Goal: Task Accomplishment & Management: Use online tool/utility

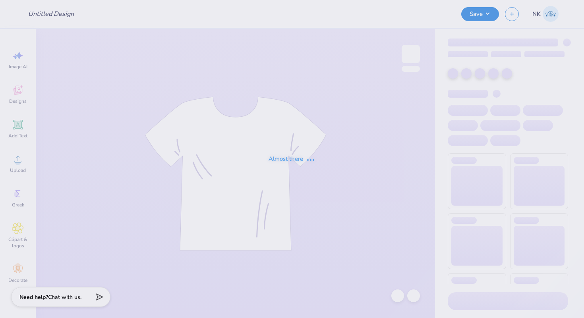
type input "Graffiti Eclipse Merch Idea"
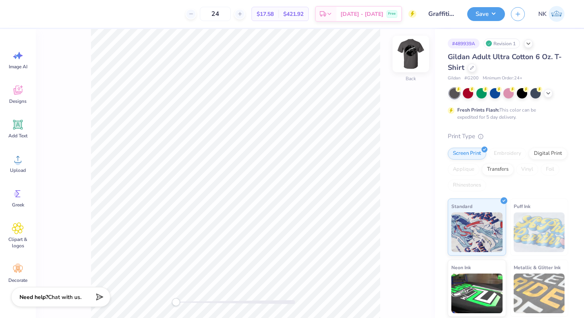
click at [415, 53] on img at bounding box center [411, 54] width 32 height 32
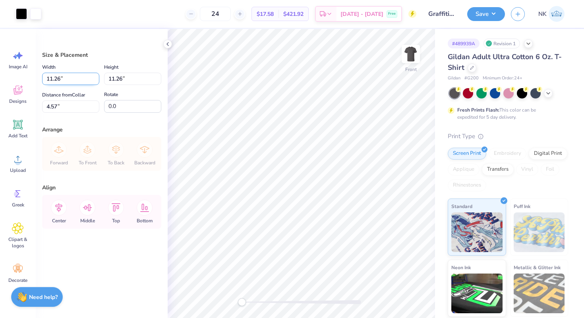
click at [73, 80] on input "11.26" at bounding box center [70, 79] width 57 height 12
type input "11.25"
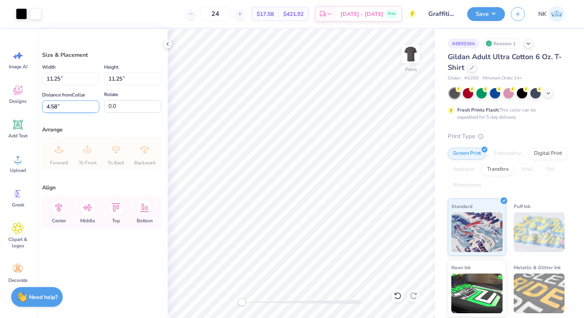
click at [71, 111] on input "4.58" at bounding box center [70, 107] width 57 height 12
type input "4"
click at [57, 206] on icon at bounding box center [59, 208] width 16 height 16
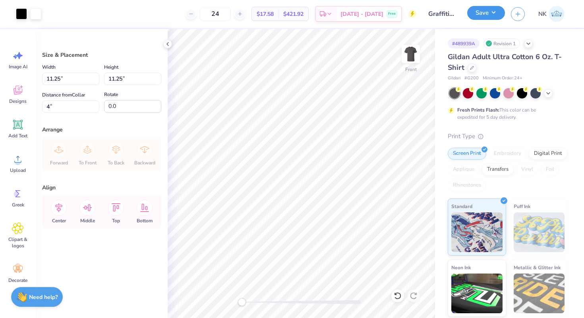
click at [496, 13] on button "Save" at bounding box center [486, 13] width 38 height 14
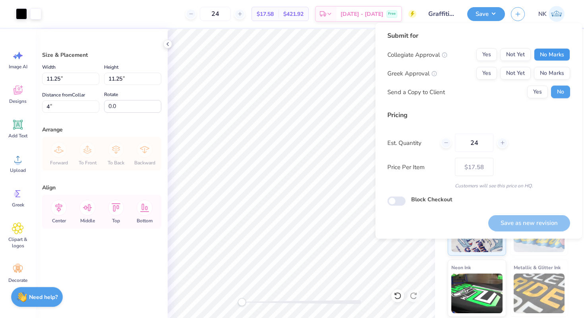
click at [544, 50] on button "No Marks" at bounding box center [552, 54] width 36 height 13
click at [550, 68] on button "No Marks" at bounding box center [552, 73] width 36 height 13
click at [528, 225] on button "Save as new revision" at bounding box center [530, 223] width 82 height 16
type input "$17.58"
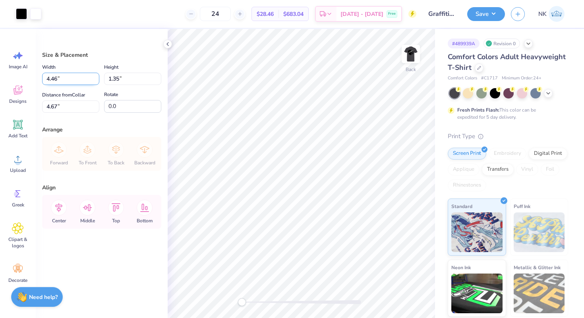
click at [67, 80] on input "4.46" at bounding box center [70, 79] width 57 height 12
type input "4.25"
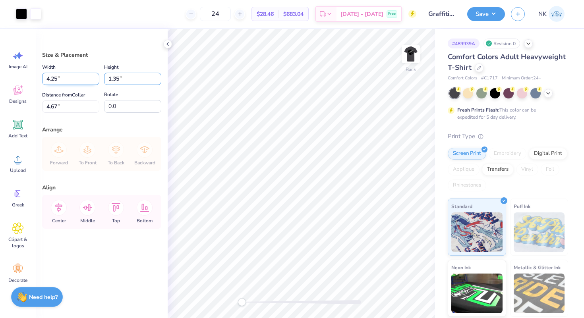
type input "1.29"
click at [70, 104] on input "4.70" at bounding box center [70, 107] width 57 height 12
type input "3"
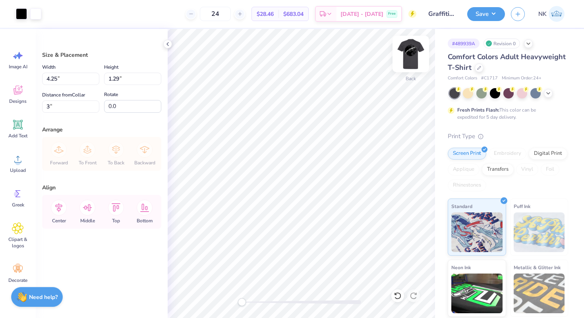
click at [411, 58] on img at bounding box center [411, 54] width 32 height 32
click at [66, 85] on div "Width 11.26 11.26 " Height 11.26 11.26 " Distance from Collar 4.76 4.76 " Rotat…" at bounding box center [101, 87] width 119 height 50
drag, startPoint x: 75, startPoint y: 81, endPoint x: 0, endPoint y: 81, distance: 74.7
click at [0, 81] on div "Art colors 24 $28.46 Per Item $683.04 Total Est. Delivery Oct 10 - 13 Free Desi…" at bounding box center [292, 159] width 584 height 318
type input "11.25"
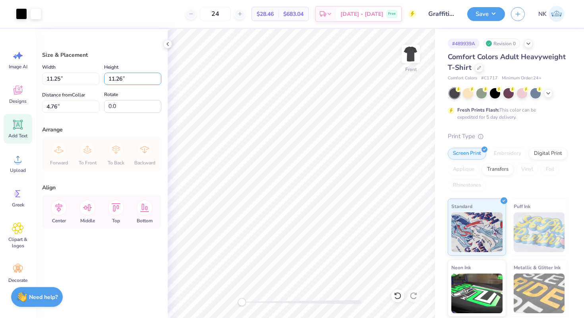
type input "11.25"
drag, startPoint x: 68, startPoint y: 103, endPoint x: 29, endPoint y: 105, distance: 38.6
click at [29, 105] on div "Art colors 24 $28.46 Per Item $683.04 Total Est. Delivery Oct 10 - 13 Free Desi…" at bounding box center [292, 159] width 584 height 318
type input "4"
click at [477, 67] on icon at bounding box center [479, 67] width 4 height 4
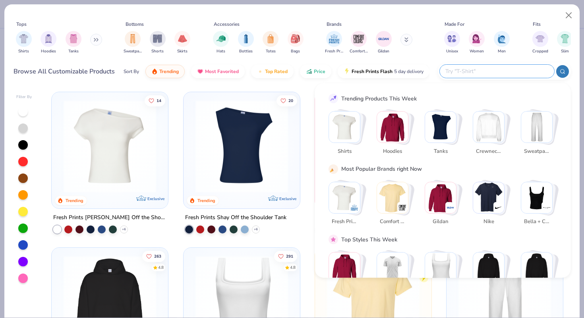
click at [529, 74] on input "text" at bounding box center [497, 71] width 104 height 9
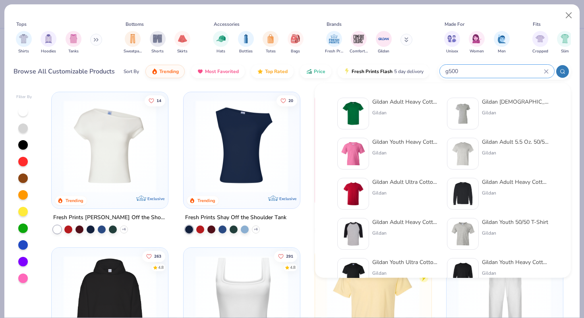
click at [479, 72] on input "g500" at bounding box center [494, 71] width 99 height 9
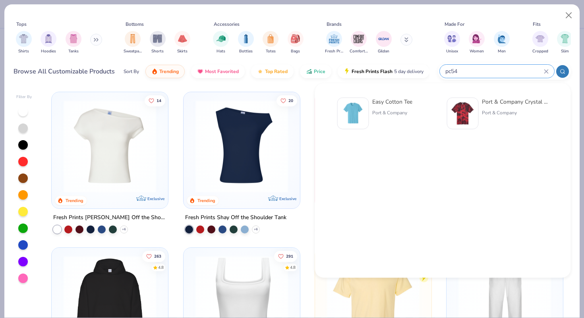
type input "pc54"
click at [394, 103] on div "Easy Cotton Tee" at bounding box center [392, 102] width 40 height 8
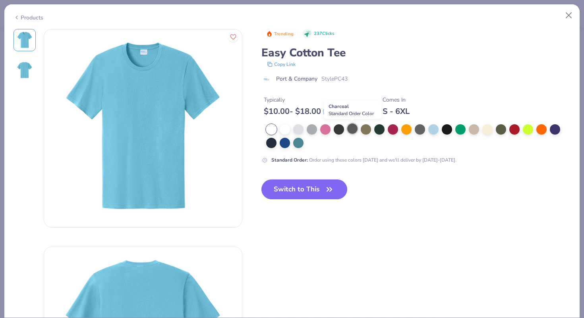
click at [350, 129] on div at bounding box center [352, 129] width 10 height 10
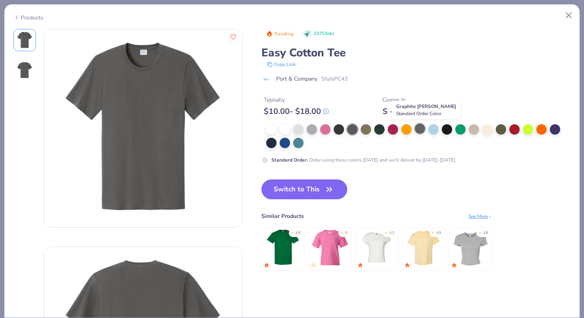
click at [421, 130] on div at bounding box center [420, 129] width 10 height 10
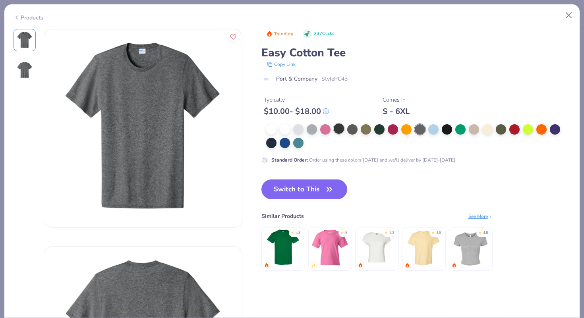
click at [339, 130] on div at bounding box center [339, 129] width 10 height 10
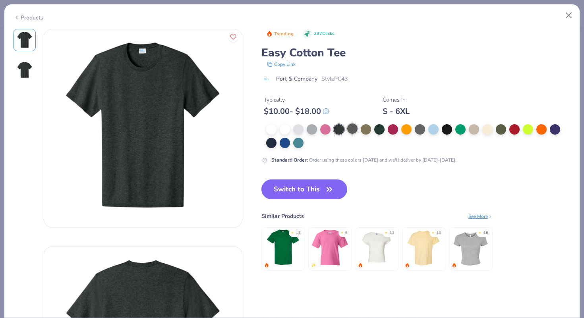
click at [348, 130] on div at bounding box center [352, 129] width 10 height 10
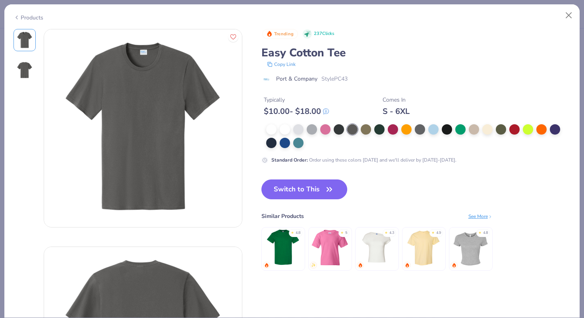
click at [313, 196] on button "Switch to This" at bounding box center [305, 190] width 86 height 20
click at [318, 193] on button "Switch to This" at bounding box center [305, 190] width 86 height 20
click at [308, 191] on button "Switch to This" at bounding box center [305, 190] width 86 height 20
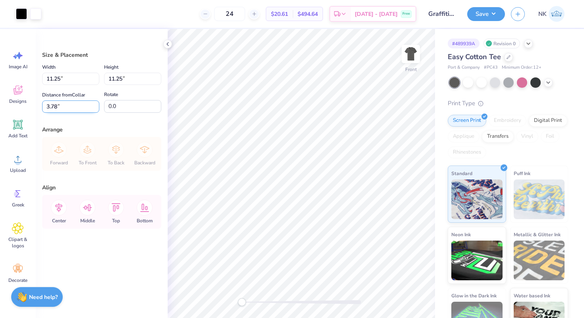
click at [76, 108] on input "3.78" at bounding box center [70, 107] width 57 height 12
type input "4"
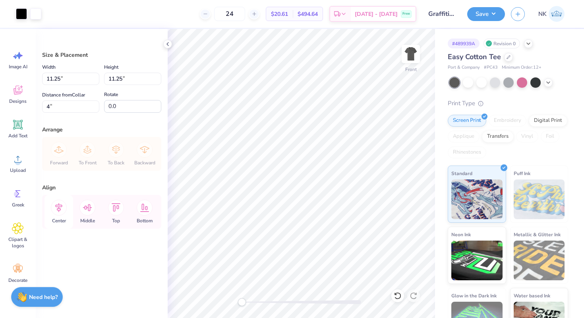
click at [59, 204] on icon at bounding box center [58, 208] width 7 height 9
click at [407, 56] on img at bounding box center [411, 54] width 32 height 32
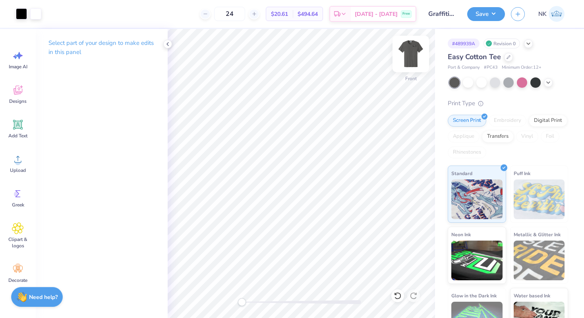
click at [419, 50] on img at bounding box center [411, 54] width 32 height 32
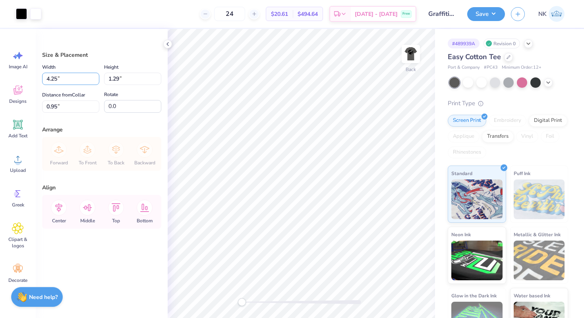
drag, startPoint x: 76, startPoint y: 79, endPoint x: 15, endPoint y: 78, distance: 61.2
click at [15, 78] on div "Art colors 24 $20.61 Per Item $494.64 Total Est. Delivery Oct 10 - 13 Free Desi…" at bounding box center [292, 159] width 584 height 318
drag, startPoint x: 65, startPoint y: 106, endPoint x: 0, endPoint y: 106, distance: 65.2
click at [0, 106] on div "Art colors 24 $20.61 Per Item $494.64 Total Est. Delivery Oct 10 - 13 Free Desi…" at bounding box center [292, 159] width 584 height 318
type input "3"
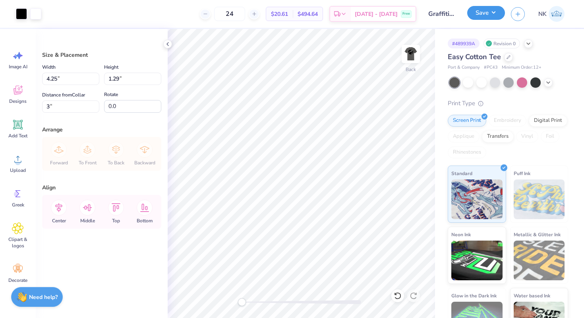
click at [496, 16] on button "Save" at bounding box center [486, 13] width 38 height 14
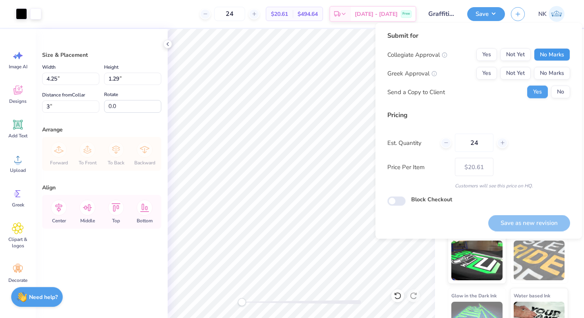
click at [547, 59] on button "No Marks" at bounding box center [552, 54] width 36 height 13
click at [553, 75] on button "No Marks" at bounding box center [552, 73] width 36 height 13
click at [527, 216] on button "Save as new revision" at bounding box center [530, 223] width 82 height 16
type input "$20.61"
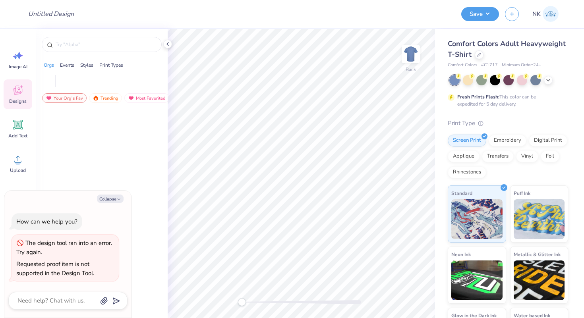
type textarea "x"
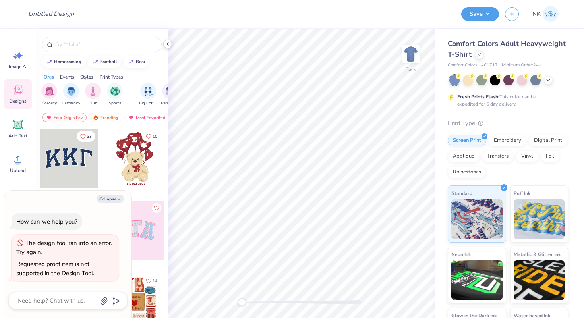
click at [167, 44] on icon at bounding box center [168, 44] width 6 height 6
type textarea "x"
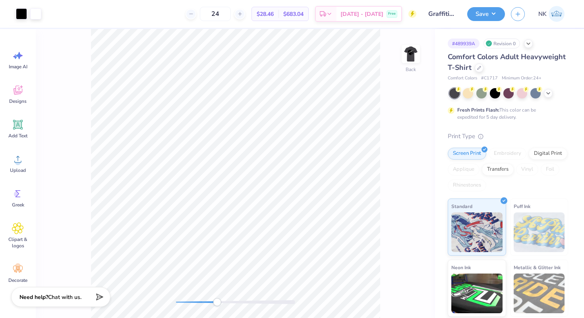
drag, startPoint x: 177, startPoint y: 301, endPoint x: 217, endPoint y: 301, distance: 39.8
click at [217, 301] on div "Accessibility label" at bounding box center [217, 303] width 8 height 8
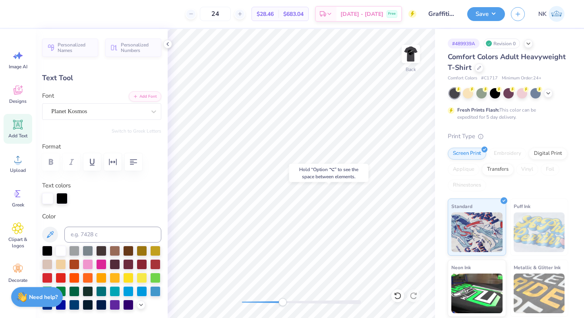
type input "0.0"
type input "5.44"
type input "0.0"
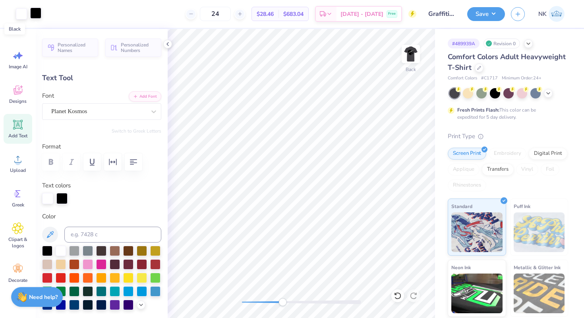
click at [37, 12] on div at bounding box center [35, 13] width 11 height 11
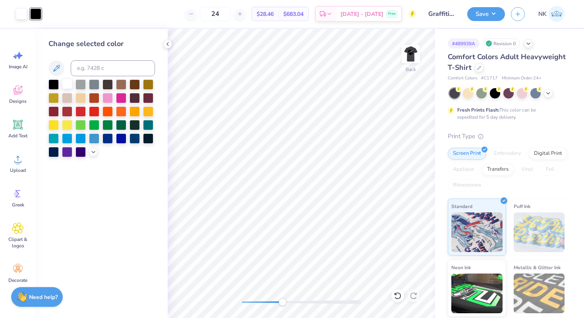
click at [64, 85] on div at bounding box center [67, 84] width 10 height 10
click at [394, 299] on icon at bounding box center [398, 296] width 8 height 8
click at [37, 14] on div at bounding box center [35, 13] width 11 height 11
click at [78, 85] on div at bounding box center [81, 84] width 10 height 10
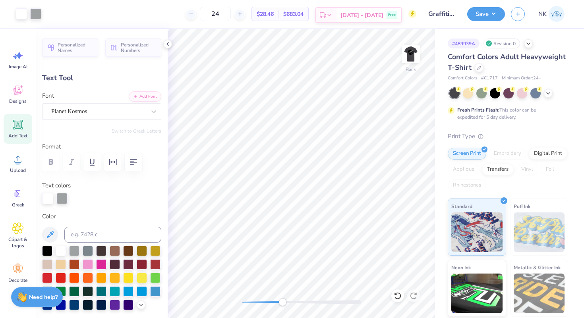
type input "0.0"
click at [127, 110] on div "Planet Kosmos" at bounding box center [98, 111] width 96 height 12
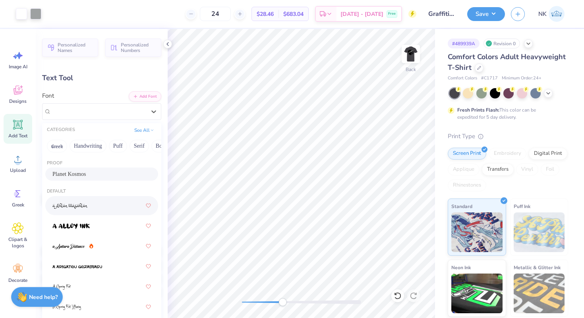
click at [88, 203] on div at bounding box center [101, 206] width 99 height 14
